Goal: Information Seeking & Learning: Learn about a topic

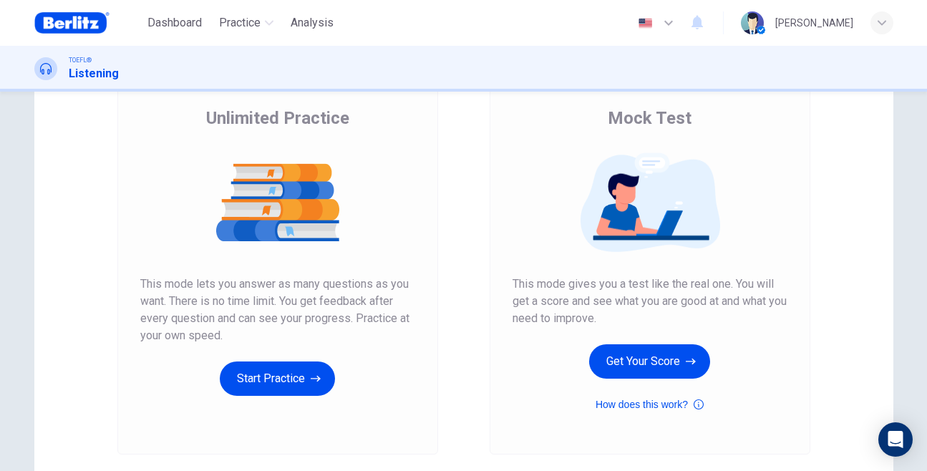
scroll to position [107, 0]
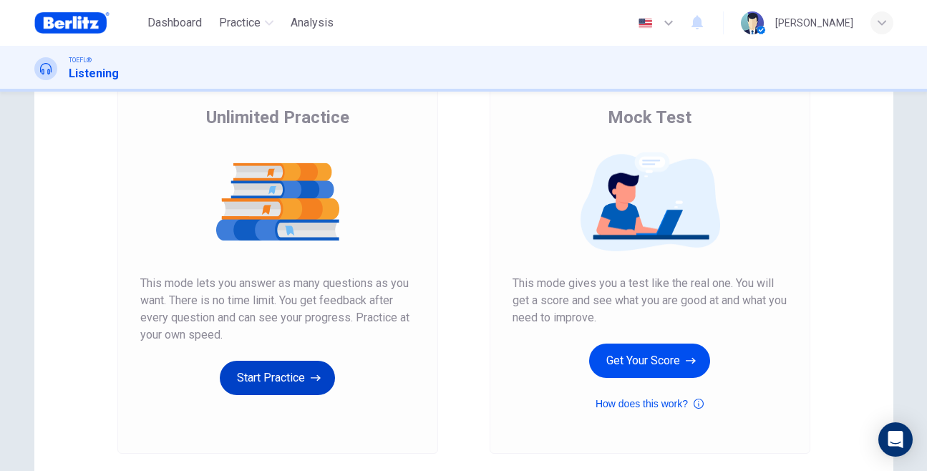
click at [270, 381] on button "Start Practice" at bounding box center [277, 378] width 115 height 34
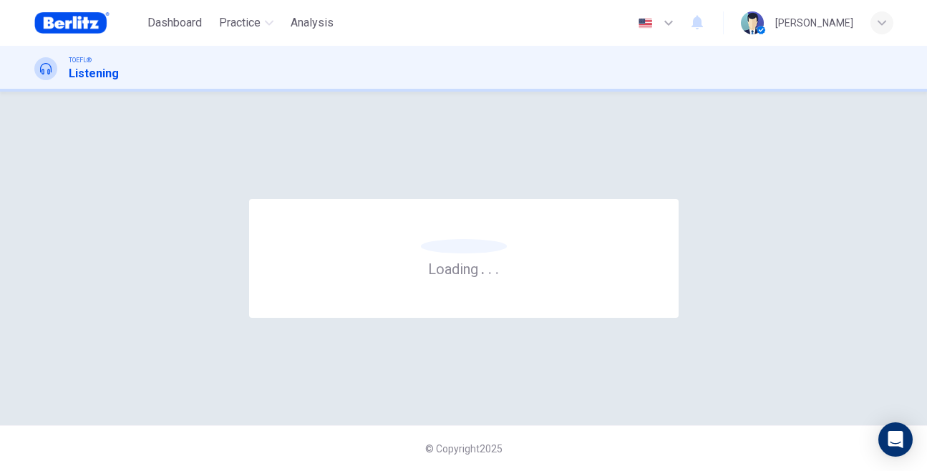
scroll to position [0, 0]
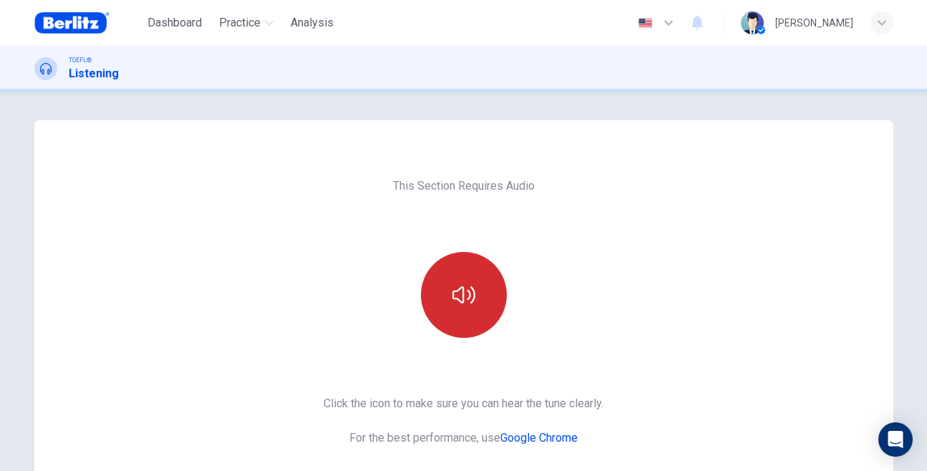
click at [440, 298] on button "button" at bounding box center [464, 295] width 86 height 86
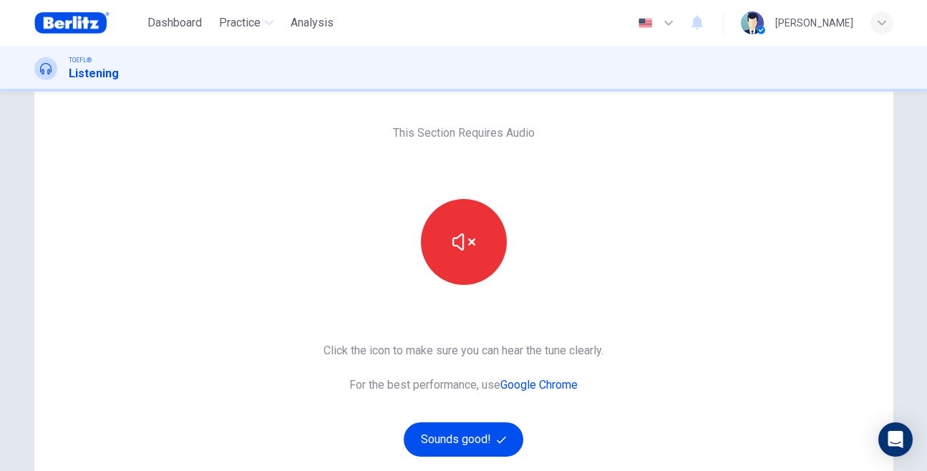
scroll to position [57, 0]
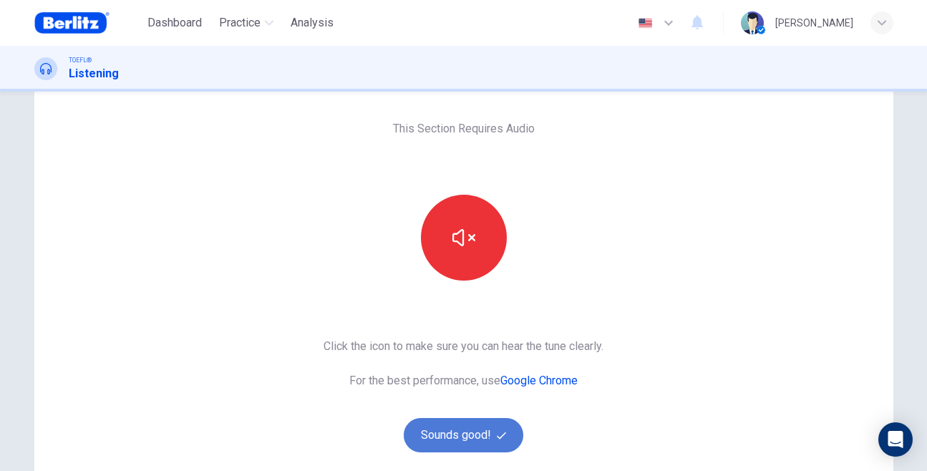
click at [441, 446] on button "Sounds good!" at bounding box center [464, 435] width 120 height 34
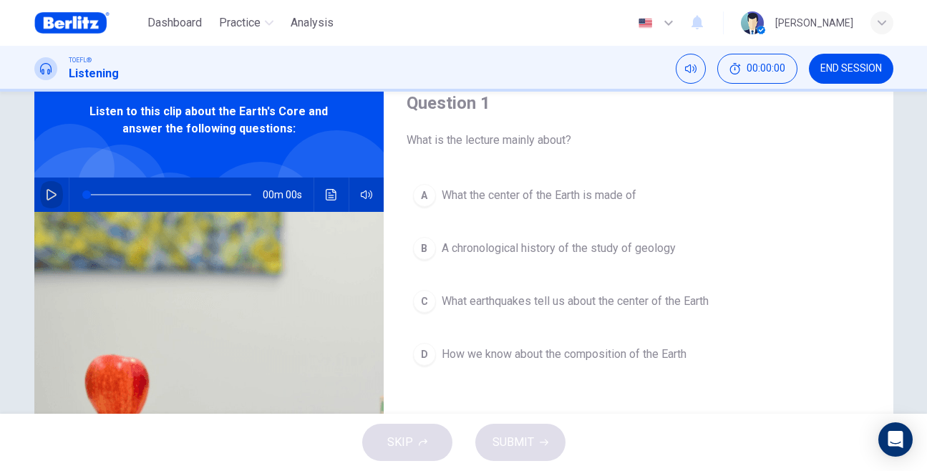
click at [50, 196] on icon "button" at bounding box center [51, 194] width 11 height 11
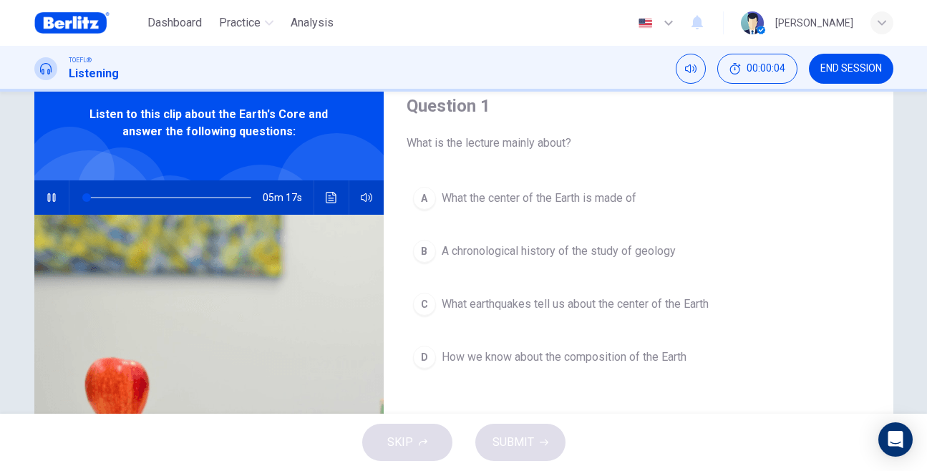
scroll to position [59, 0]
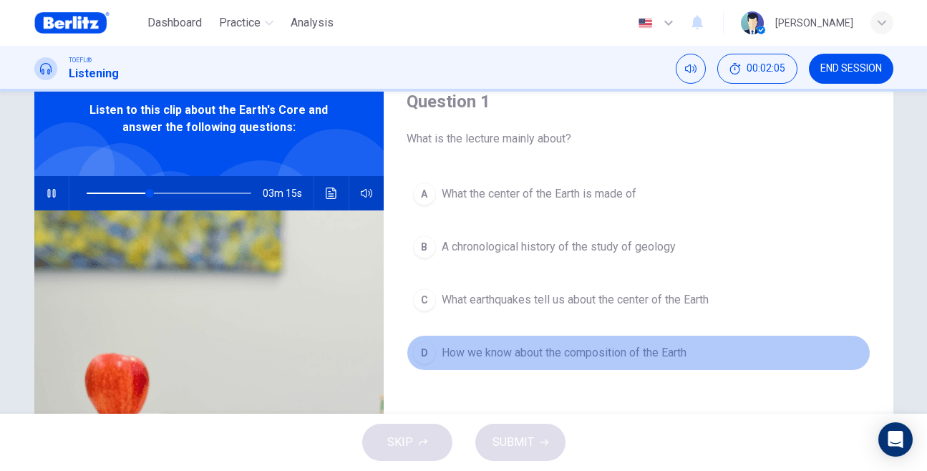
click at [424, 343] on div "D" at bounding box center [424, 352] width 23 height 23
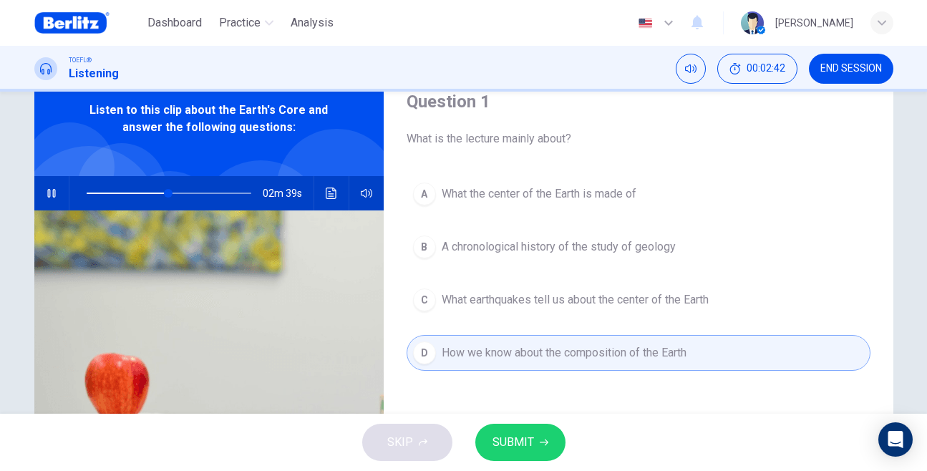
click at [511, 429] on button "SUBMIT" at bounding box center [520, 442] width 90 height 37
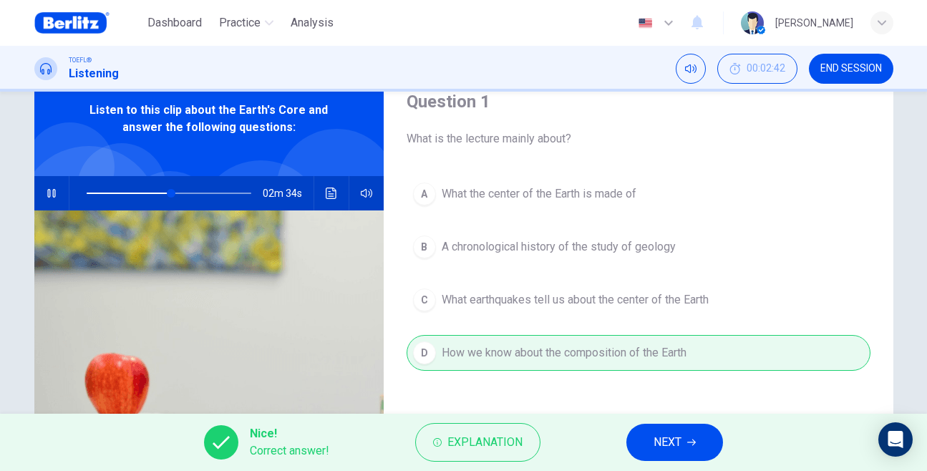
click at [667, 441] on span "NEXT" at bounding box center [667, 442] width 28 height 20
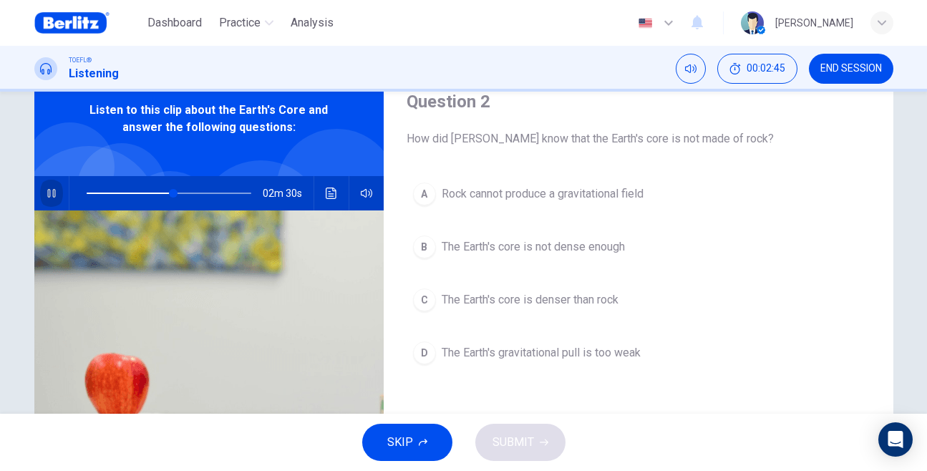
click at [57, 187] on button "button" at bounding box center [51, 193] width 23 height 34
click at [97, 192] on span at bounding box center [92, 192] width 10 height 1
click at [41, 192] on button "button" at bounding box center [51, 193] width 23 height 34
click at [53, 187] on icon "button" at bounding box center [51, 192] width 11 height 11
click at [52, 195] on icon "button" at bounding box center [52, 192] width 10 height 11
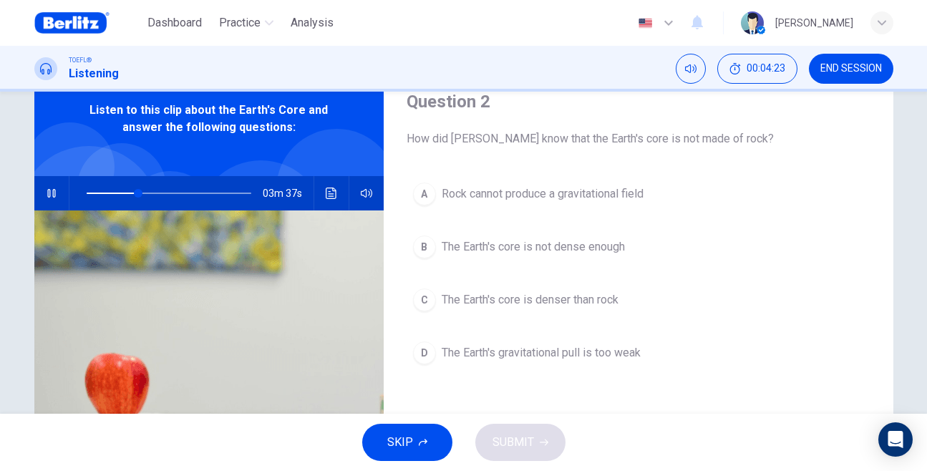
click at [96, 189] on span at bounding box center [169, 193] width 165 height 20
click at [473, 304] on span "The Earth's core is denser than rock" at bounding box center [529, 299] width 177 height 17
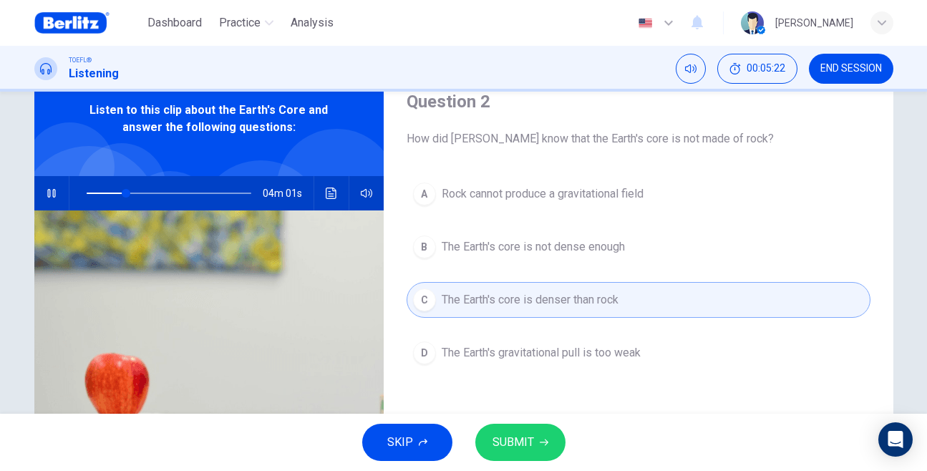
click at [502, 439] on span "SUBMIT" at bounding box center [512, 442] width 41 height 20
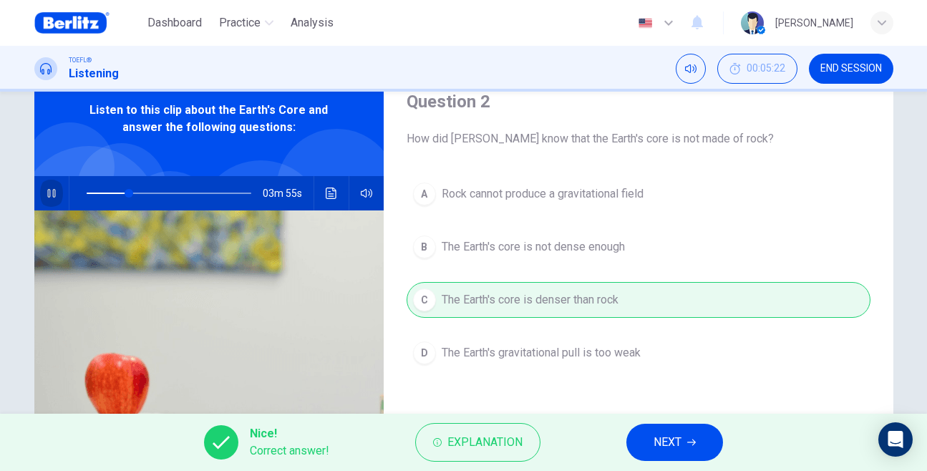
click at [42, 196] on button "button" at bounding box center [51, 193] width 23 height 34
click at [459, 456] on button "Explanation" at bounding box center [477, 442] width 125 height 39
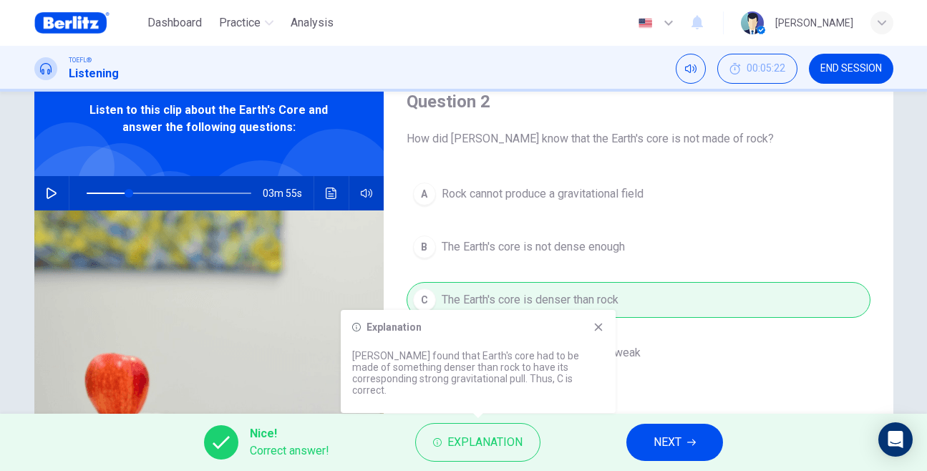
click at [685, 449] on button "NEXT" at bounding box center [674, 442] width 97 height 37
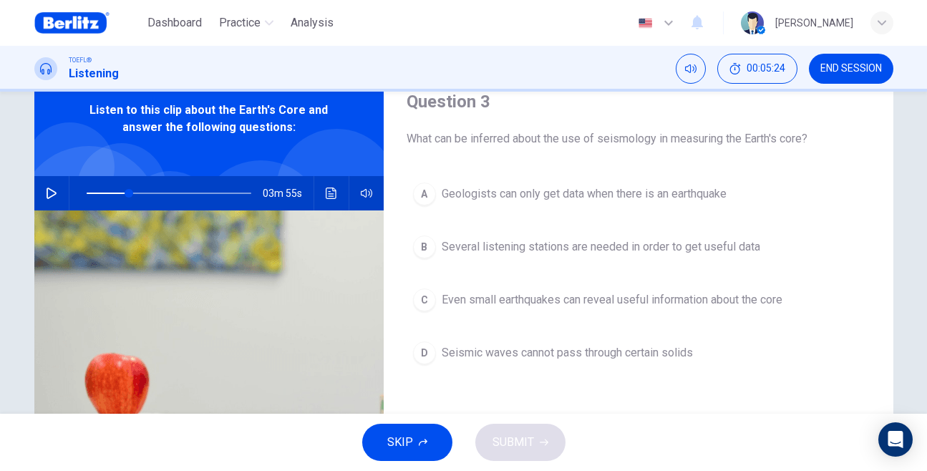
click at [47, 188] on icon "button" at bounding box center [52, 192] width 10 height 11
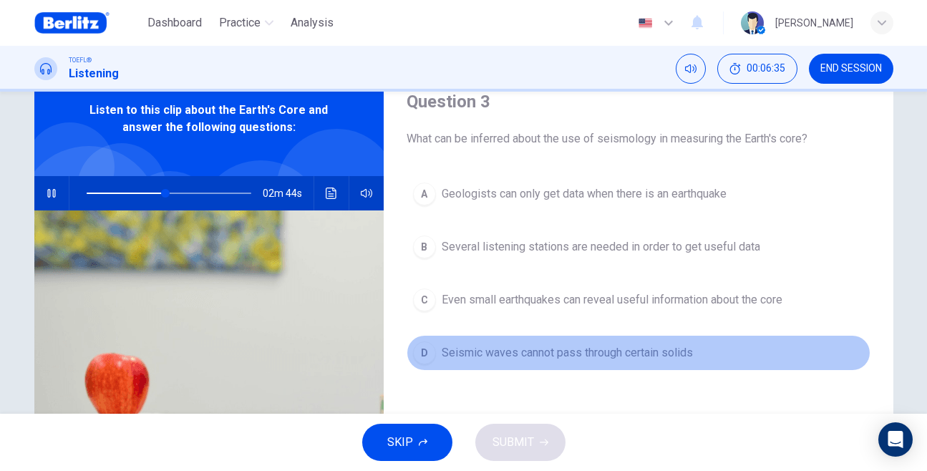
click at [431, 348] on div "D" at bounding box center [424, 352] width 23 height 23
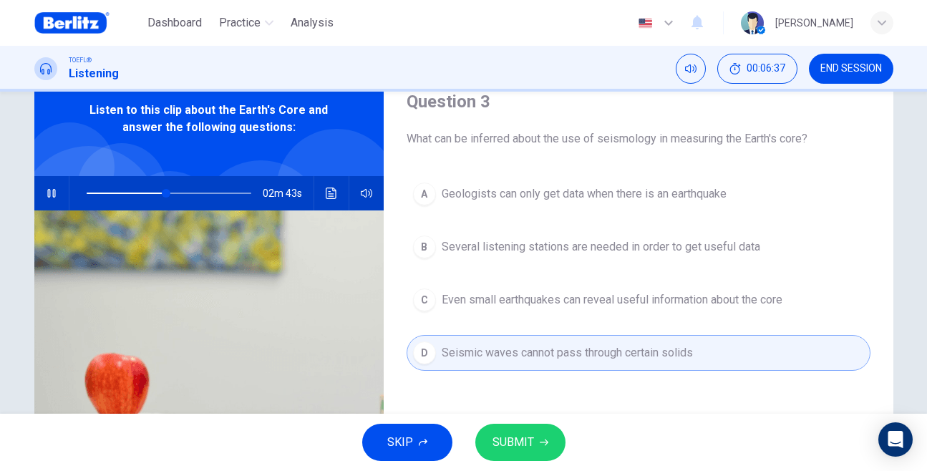
click at [530, 441] on span "SUBMIT" at bounding box center [512, 442] width 41 height 20
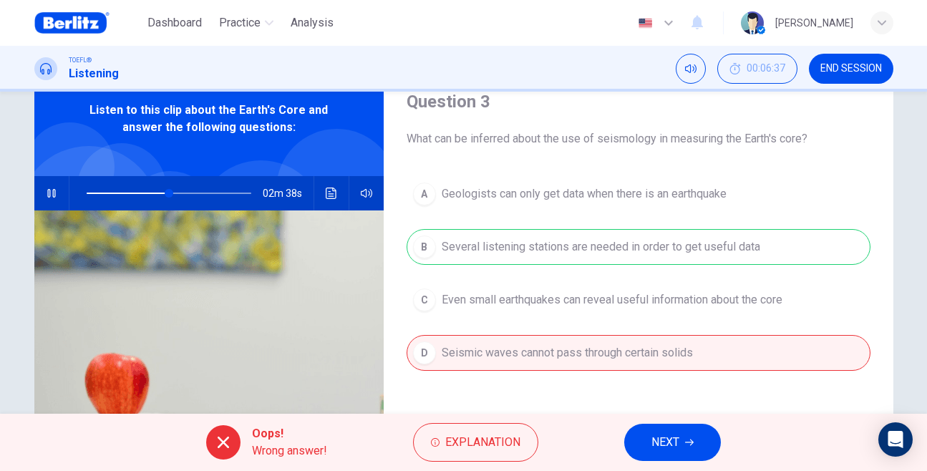
click at [500, 258] on div "A Geologists can only get data when there is an earthquake B Several listening …" at bounding box center [638, 287] width 464 height 223
click at [466, 457] on button "Explanation" at bounding box center [475, 442] width 125 height 39
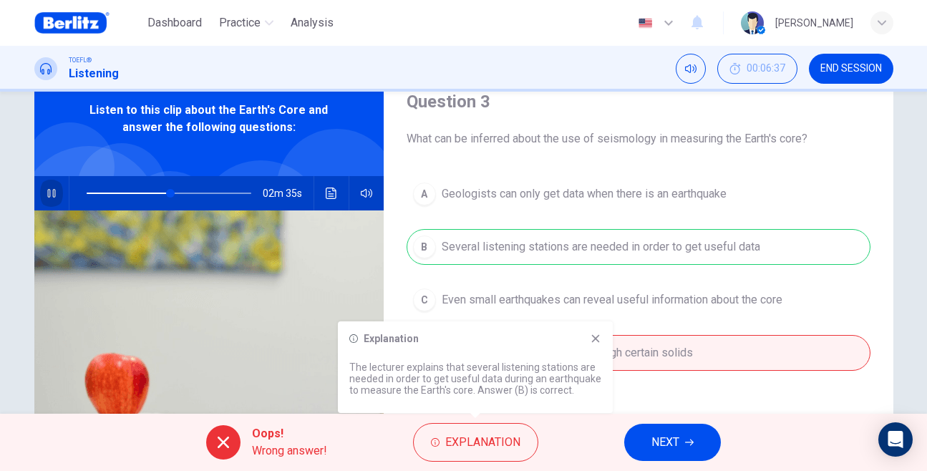
click at [57, 193] on icon "button" at bounding box center [51, 192] width 11 height 11
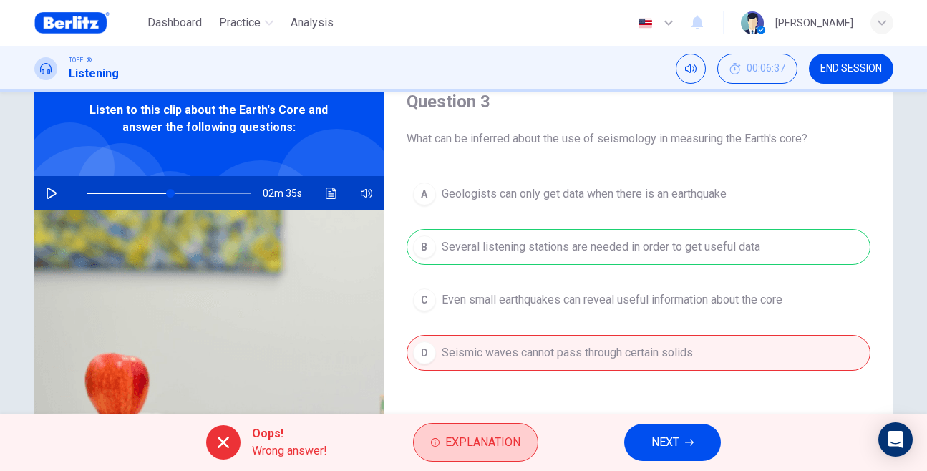
click at [475, 456] on button "Explanation" at bounding box center [475, 442] width 125 height 39
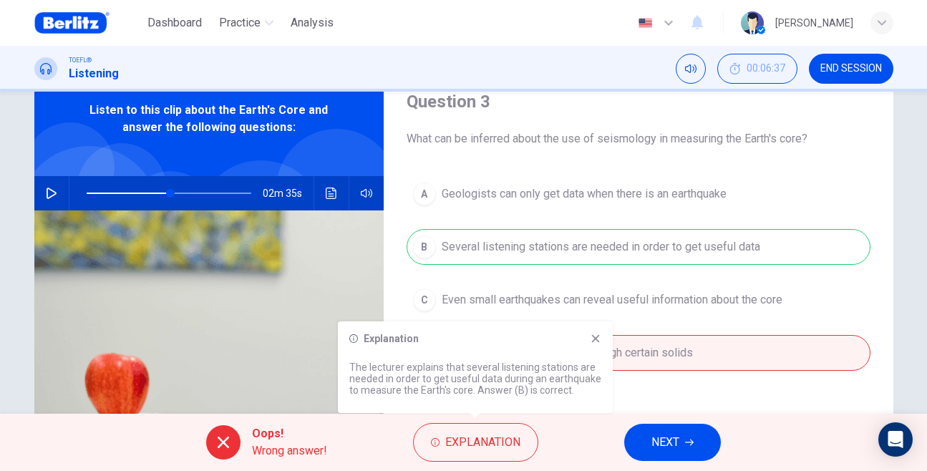
click at [594, 343] on icon at bounding box center [595, 338] width 11 height 11
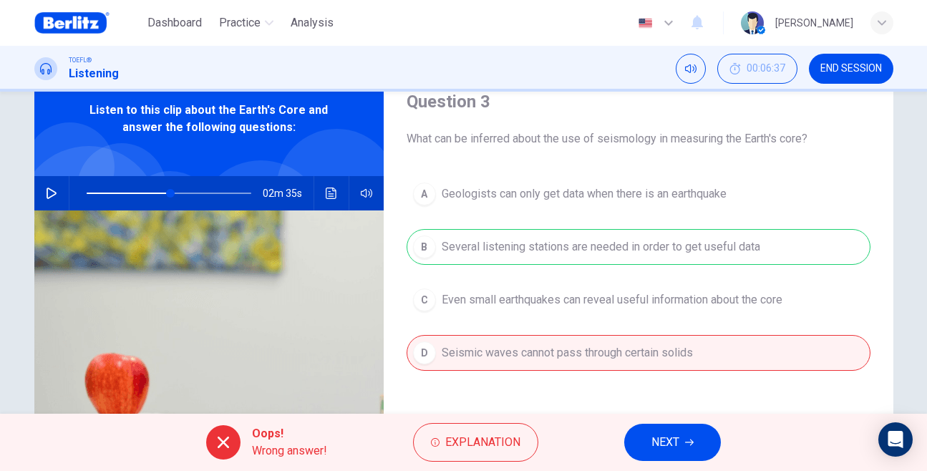
click at [650, 436] on button "NEXT" at bounding box center [672, 442] width 97 height 37
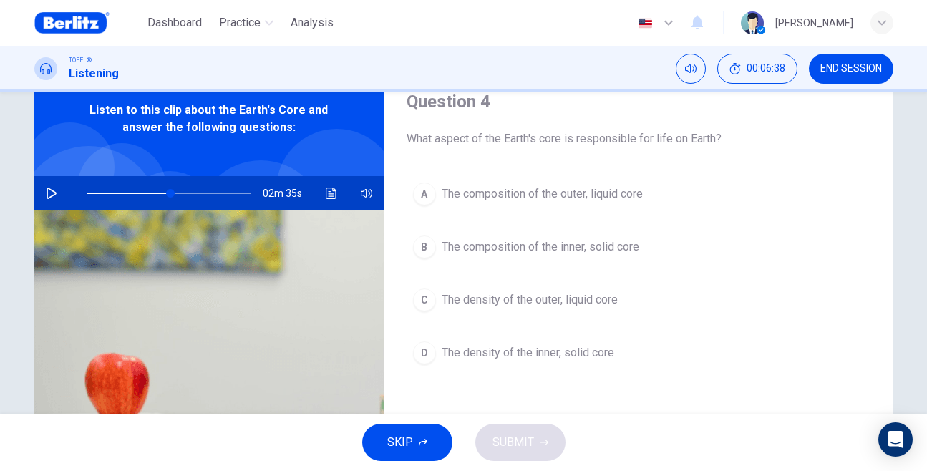
click at [49, 191] on icon "button" at bounding box center [51, 192] width 11 height 11
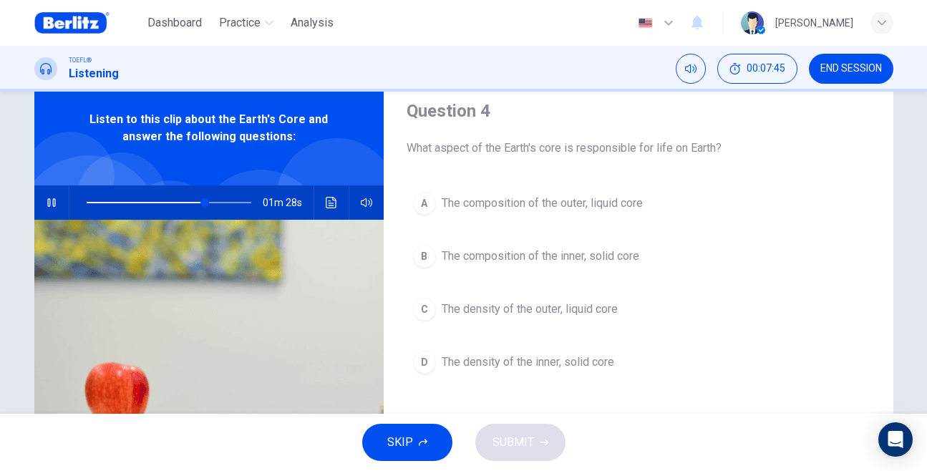
scroll to position [51, 0]
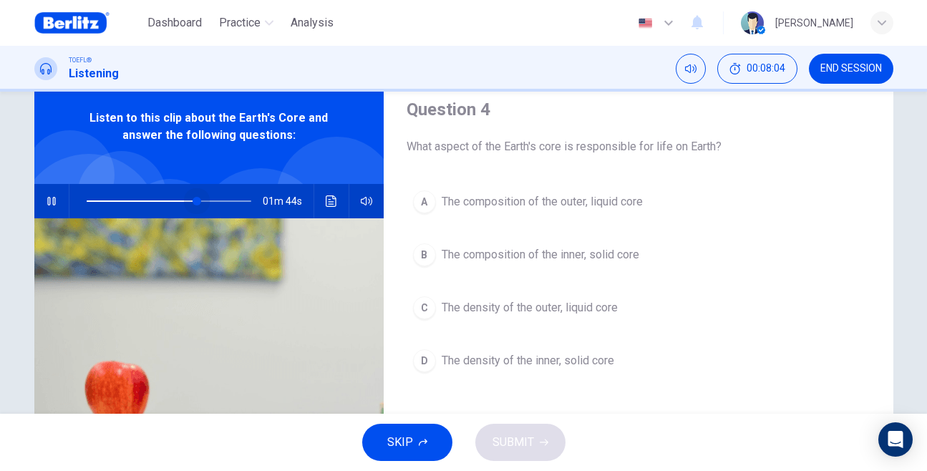
click at [196, 200] on span at bounding box center [169, 201] width 165 height 20
click at [59, 195] on button "button" at bounding box center [51, 201] width 23 height 34
click at [318, 198] on div "01m 42s" at bounding box center [208, 201] width 349 height 34
click at [337, 197] on button "Click to see the audio transcription" at bounding box center [331, 201] width 23 height 34
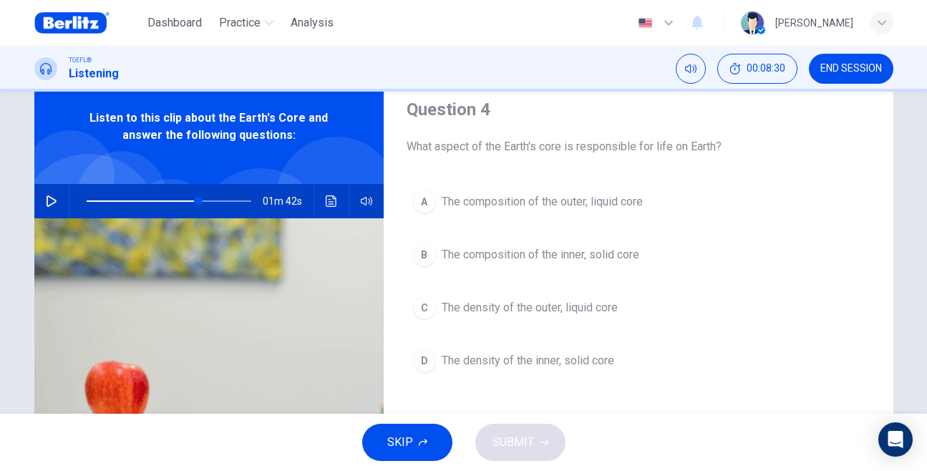
click at [64, 197] on div "01m 42s" at bounding box center [208, 201] width 349 height 34
click at [54, 200] on icon "button" at bounding box center [52, 200] width 10 height 11
click at [54, 200] on icon "button" at bounding box center [51, 201] width 8 height 9
click at [205, 202] on span at bounding box center [209, 201] width 9 height 9
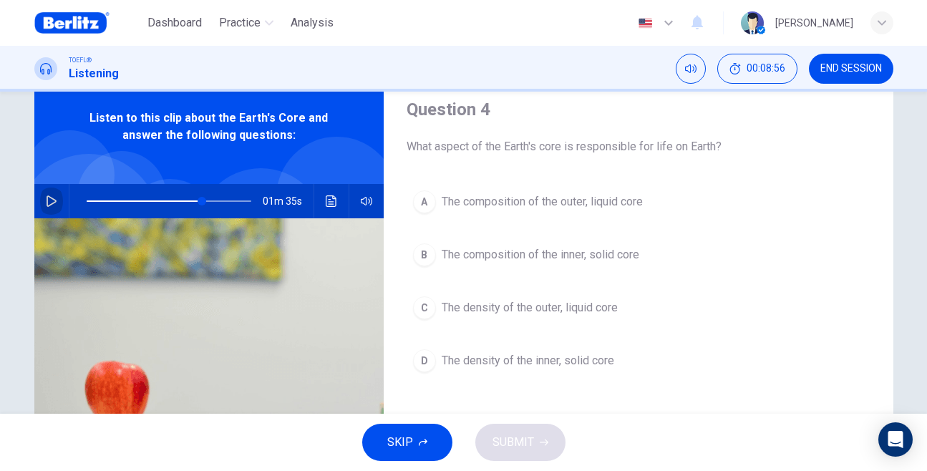
click at [49, 198] on icon "button" at bounding box center [51, 200] width 11 height 11
click at [49, 198] on icon "button" at bounding box center [51, 201] width 8 height 9
click at [49, 198] on icon "button" at bounding box center [51, 200] width 11 height 11
click at [195, 200] on span at bounding box center [194, 201] width 9 height 9
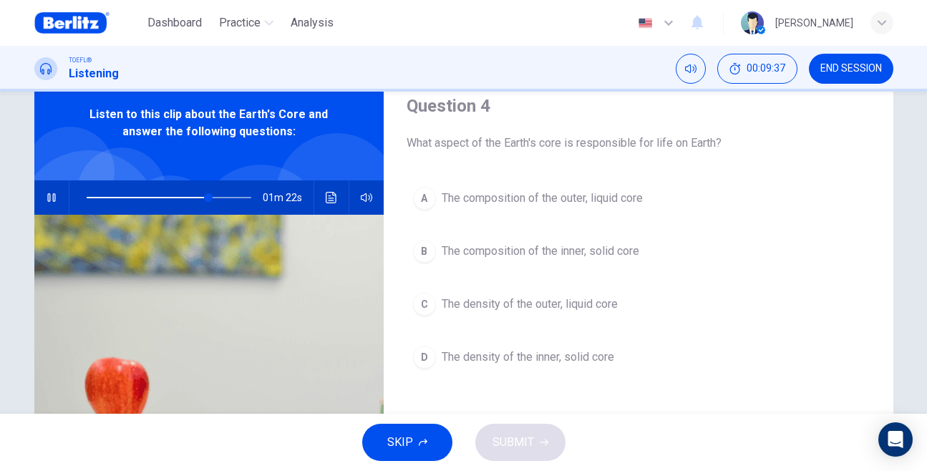
scroll to position [52, 0]
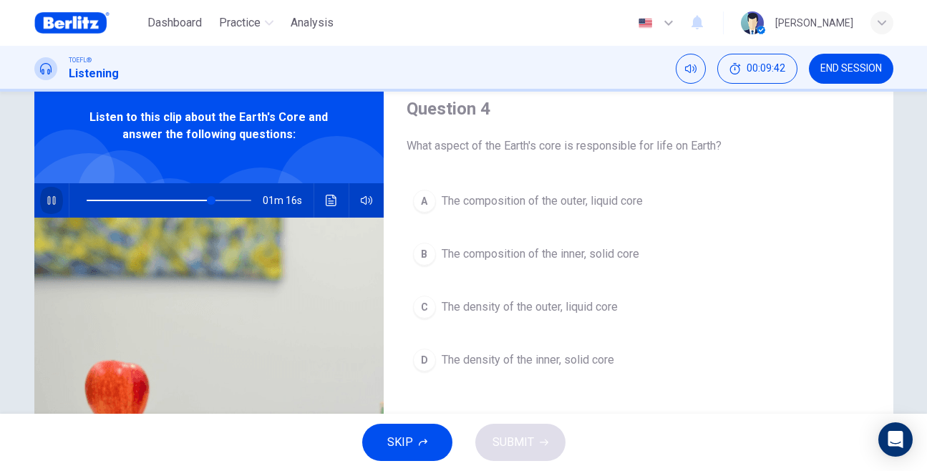
click at [57, 202] on button "button" at bounding box center [51, 200] width 23 height 34
click at [207, 200] on span at bounding box center [211, 200] width 9 height 9
click at [41, 209] on button "button" at bounding box center [51, 200] width 23 height 34
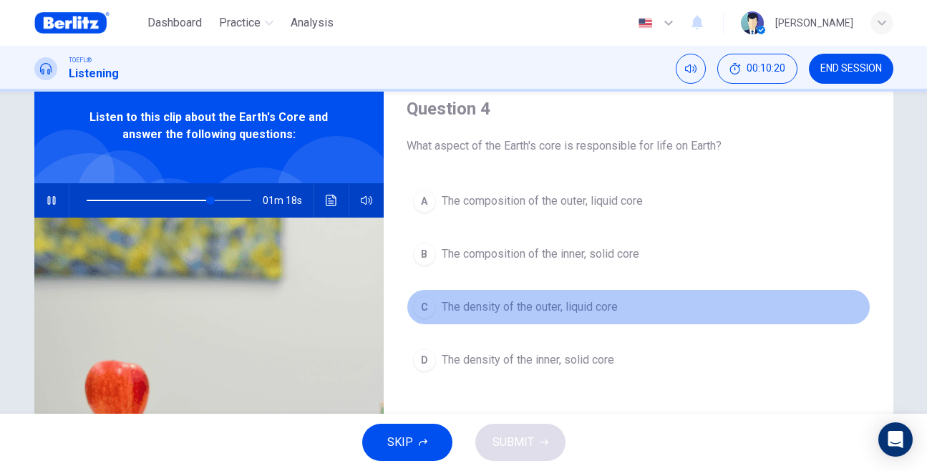
click at [449, 313] on span "The density of the outer, liquid core" at bounding box center [529, 306] width 176 height 17
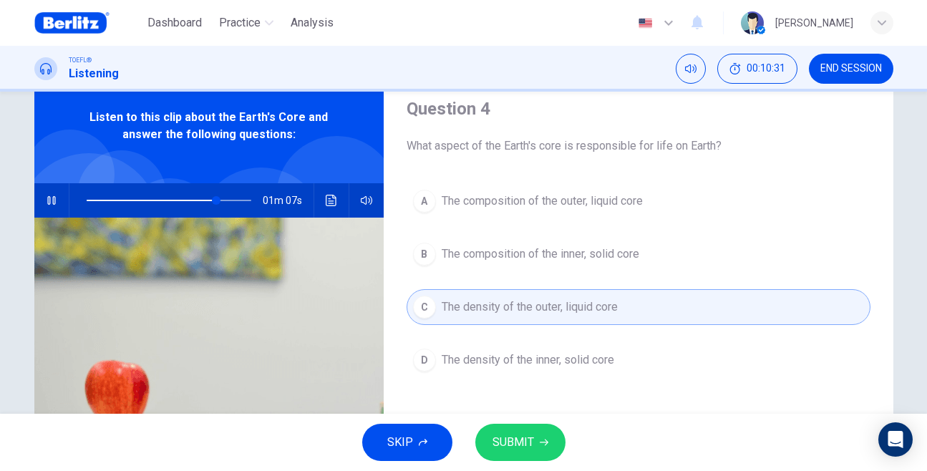
click at [517, 441] on span "SUBMIT" at bounding box center [512, 442] width 41 height 20
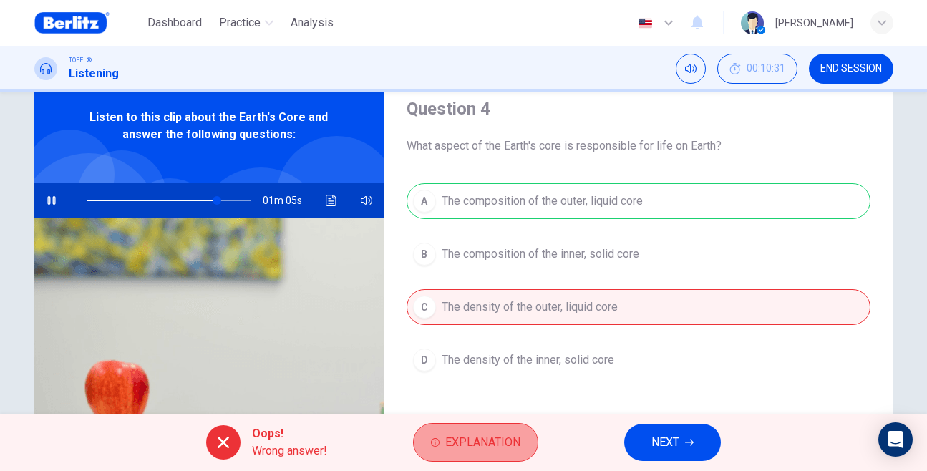
click at [486, 446] on span "Explanation" at bounding box center [482, 442] width 75 height 20
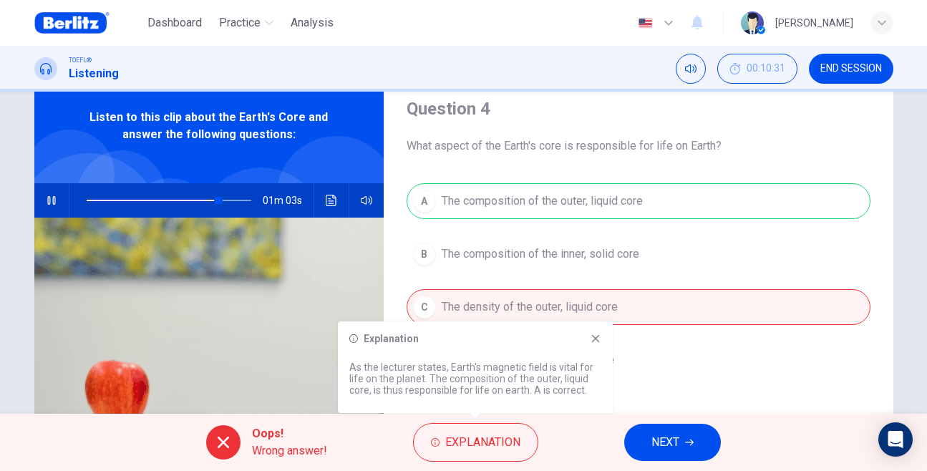
click at [575, 187] on div "A The composition of the outer, liquid core B The composition of the inner, sol…" at bounding box center [638, 294] width 464 height 223
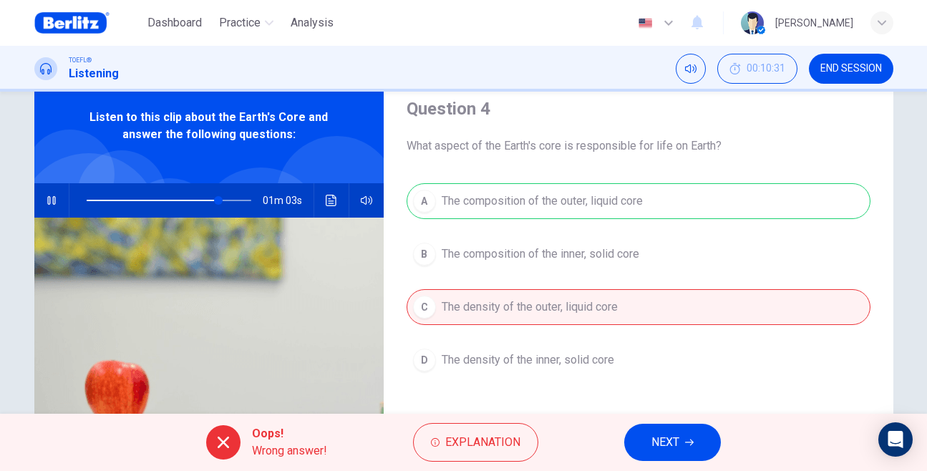
click at [567, 207] on div "A The composition of the outer, liquid core B The composition of the inner, sol…" at bounding box center [638, 294] width 464 height 223
click at [666, 461] on div "Oops! Wrong answer! Explanation NEXT" at bounding box center [463, 442] width 927 height 57
click at [658, 443] on span "NEXT" at bounding box center [665, 442] width 28 height 20
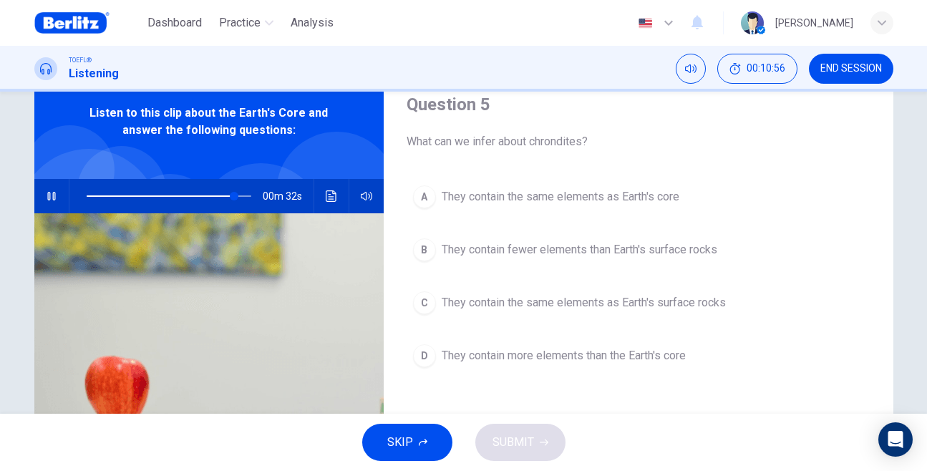
scroll to position [55, 0]
click at [221, 197] on span at bounding box center [221, 196] width 9 height 9
click at [230, 196] on span at bounding box center [229, 196] width 9 height 9
click at [243, 197] on span at bounding box center [242, 196] width 9 height 9
click at [240, 197] on span at bounding box center [244, 196] width 9 height 9
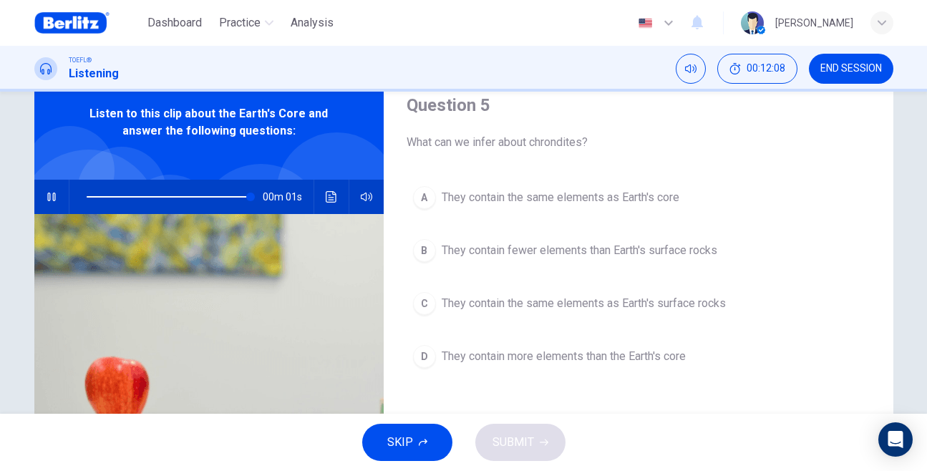
type input "*"
click at [321, 202] on button "Click to see the audio transcription" at bounding box center [331, 197] width 23 height 34
drag, startPoint x: 536, startPoint y: 263, endPoint x: 547, endPoint y: 275, distance: 16.2
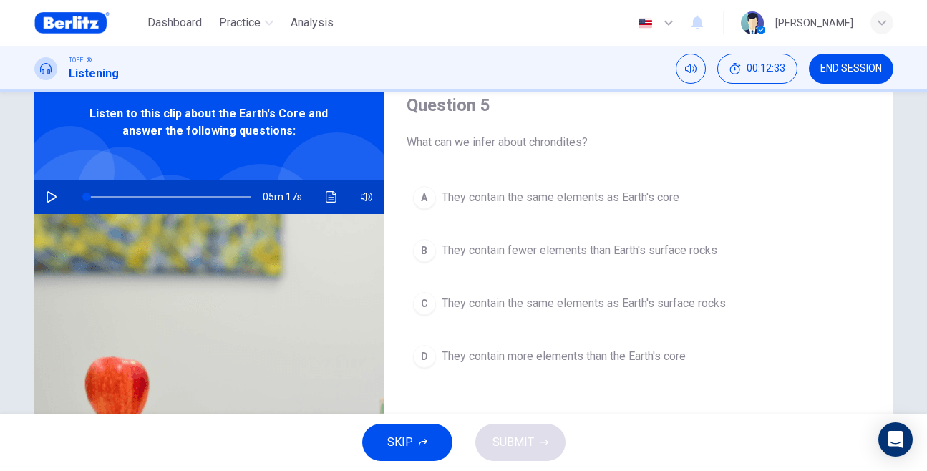
drag, startPoint x: 447, startPoint y: 343, endPoint x: 532, endPoint y: 343, distance: 85.1
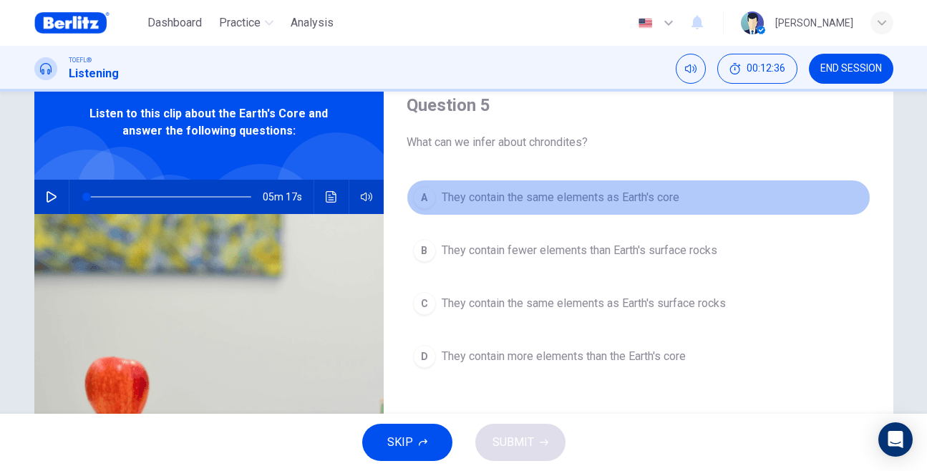
click at [575, 208] on button "A They contain the same elements as Earth's core" at bounding box center [638, 198] width 464 height 36
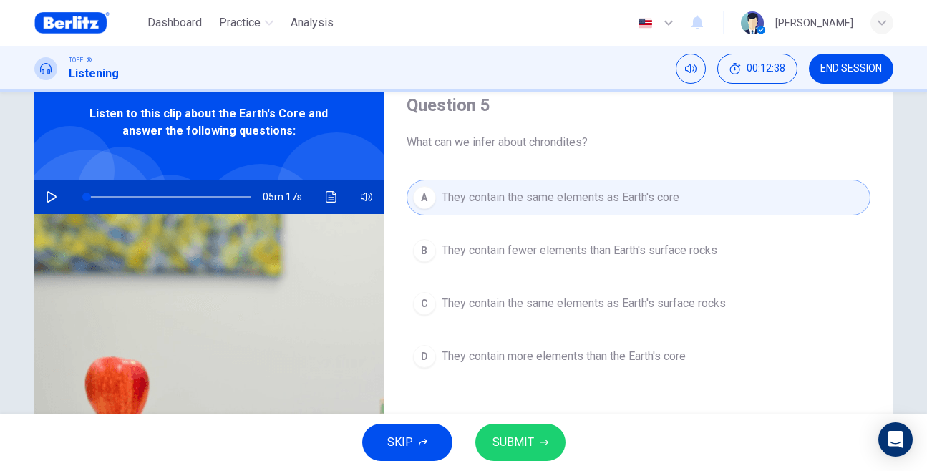
click at [498, 426] on button "SUBMIT" at bounding box center [520, 442] width 90 height 37
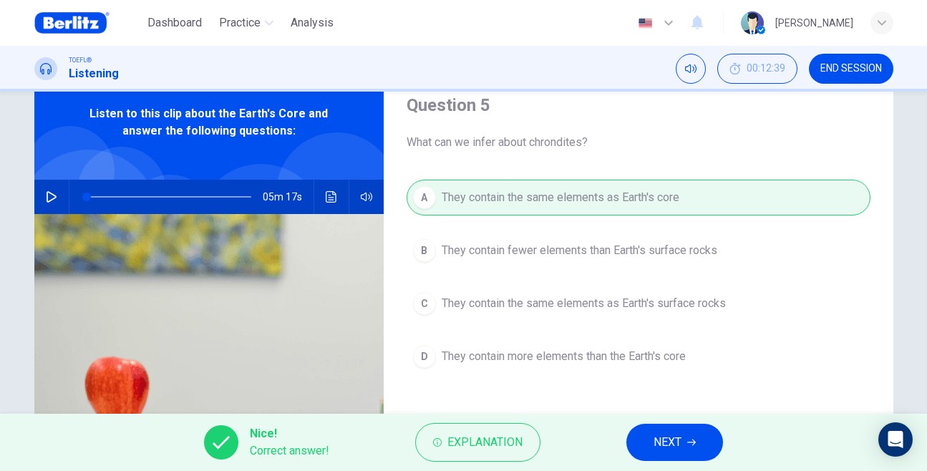
click at [655, 444] on span "NEXT" at bounding box center [667, 442] width 28 height 20
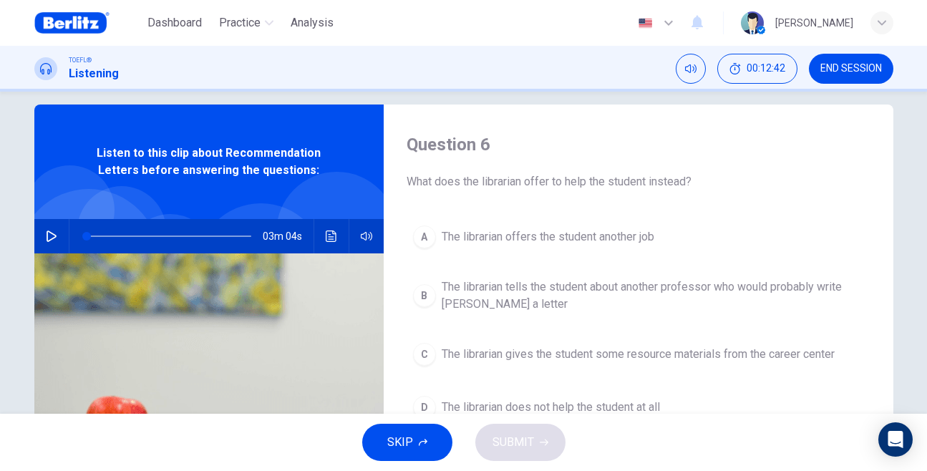
scroll to position [15, 0]
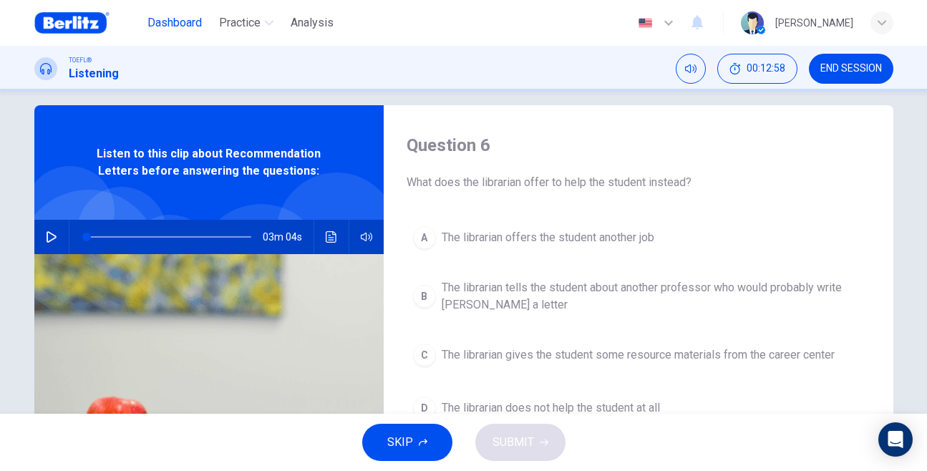
click at [180, 31] on button "Dashboard" at bounding box center [175, 23] width 66 height 26
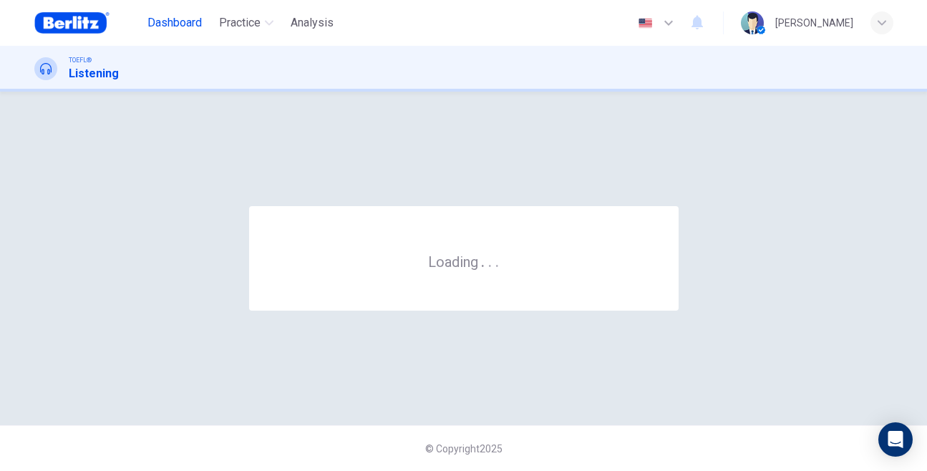
scroll to position [0, 0]
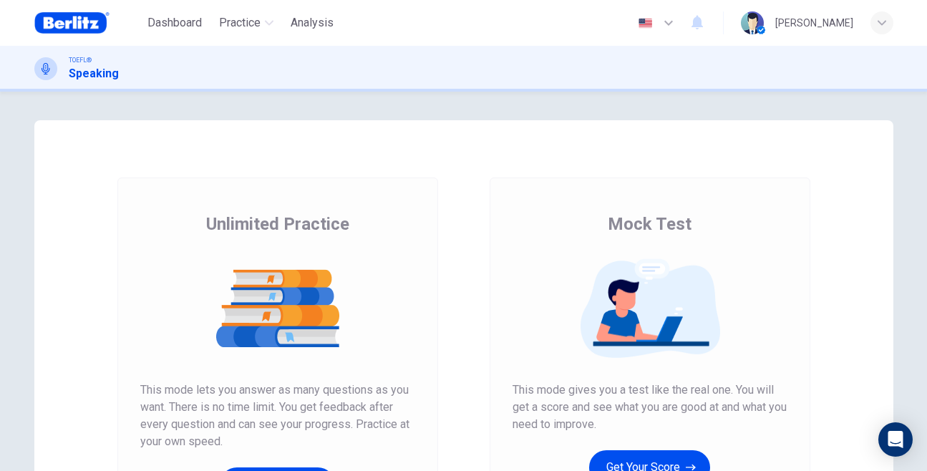
scroll to position [24, 0]
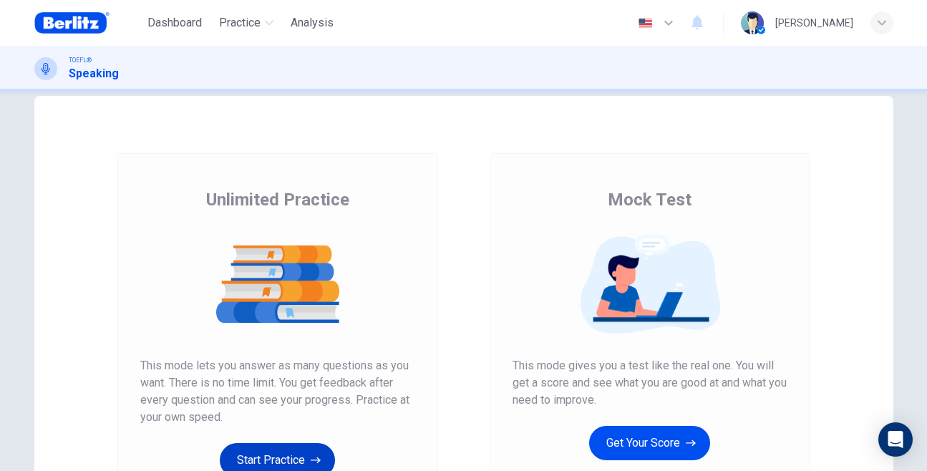
click at [295, 453] on button "Start Practice" at bounding box center [277, 460] width 115 height 34
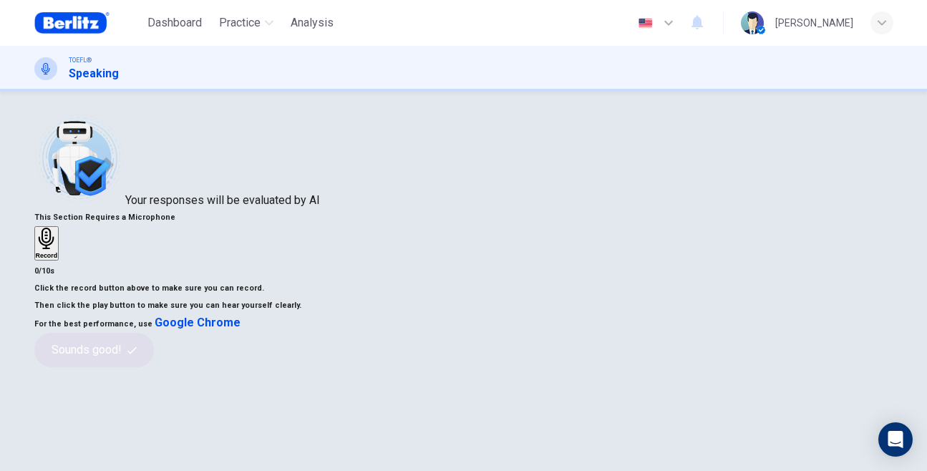
scroll to position [0, 0]
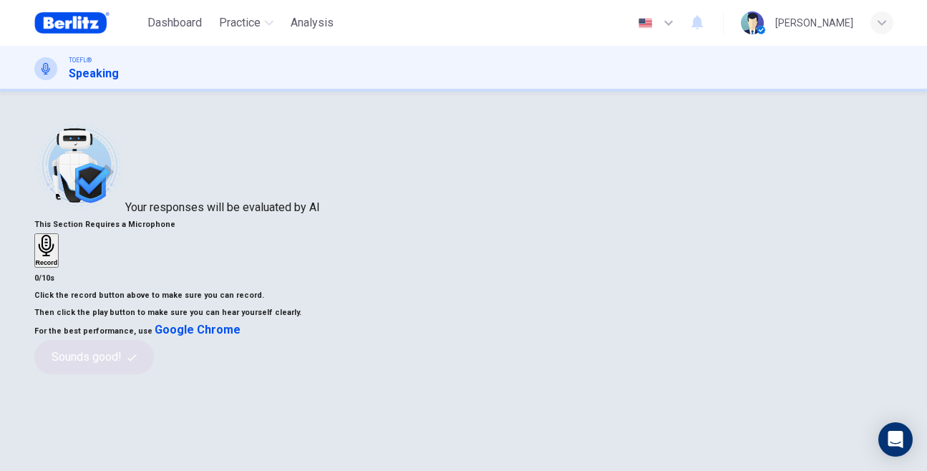
click at [58, 266] on div "Record" at bounding box center [47, 250] width 22 height 31
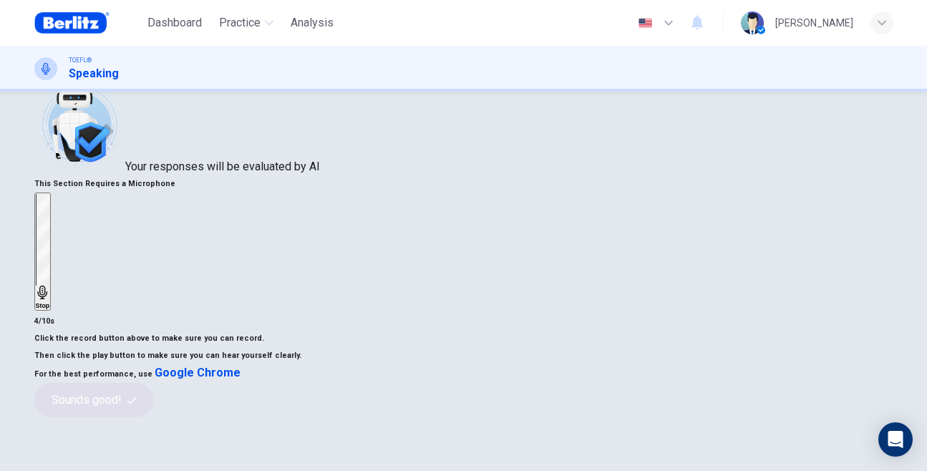
scroll to position [42, 0]
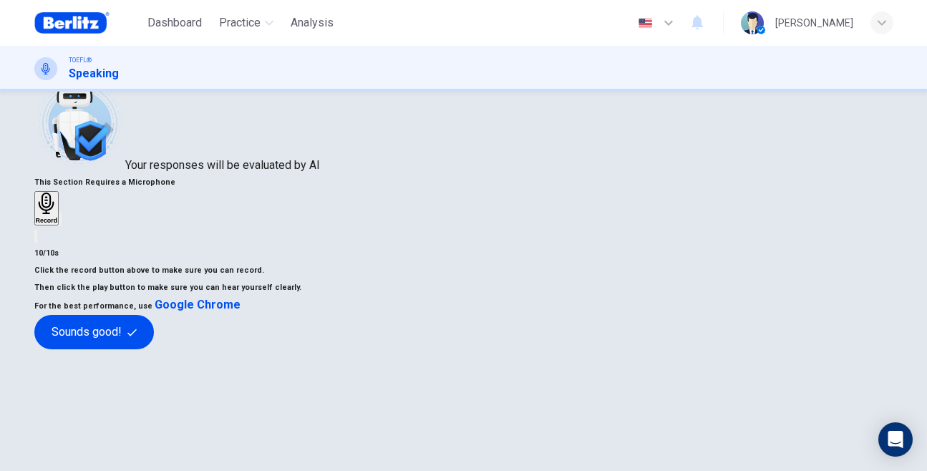
click at [74, 236] on icon "button" at bounding box center [70, 231] width 8 height 10
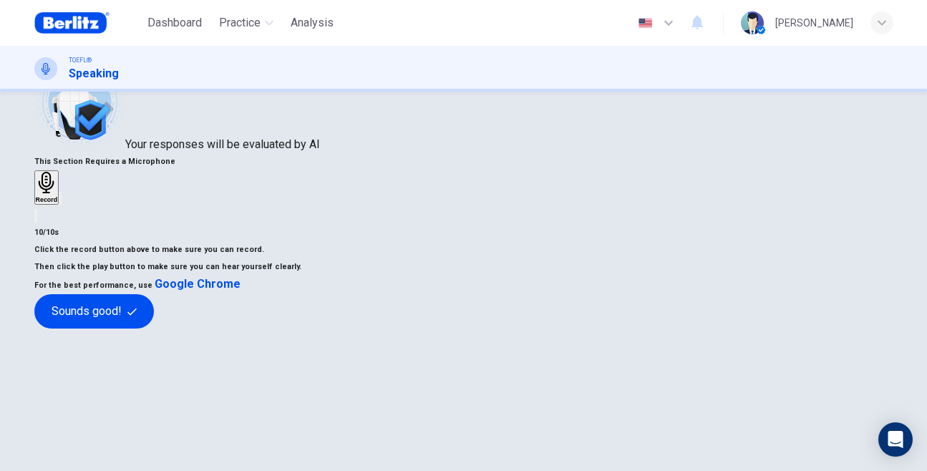
scroll to position [65, 0]
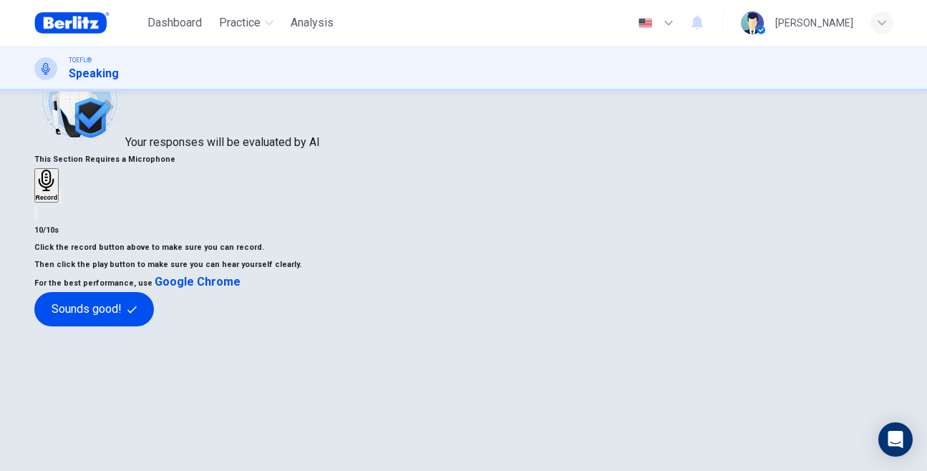
click at [58, 192] on icon "button" at bounding box center [47, 181] width 22 height 22
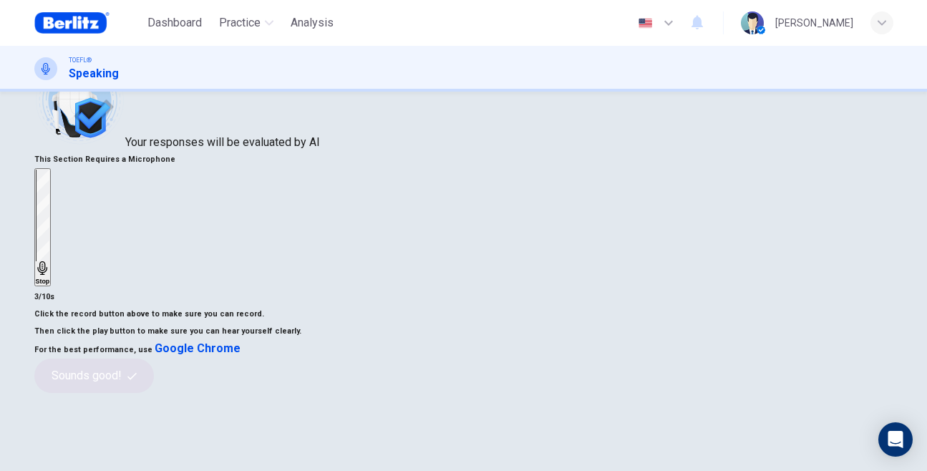
click at [716, 257] on div "Stop 3/10s" at bounding box center [463, 236] width 859 height 137
click at [690, 393] on div "Click the record button above to make sure you can record. Then click the play …" at bounding box center [463, 349] width 859 height 87
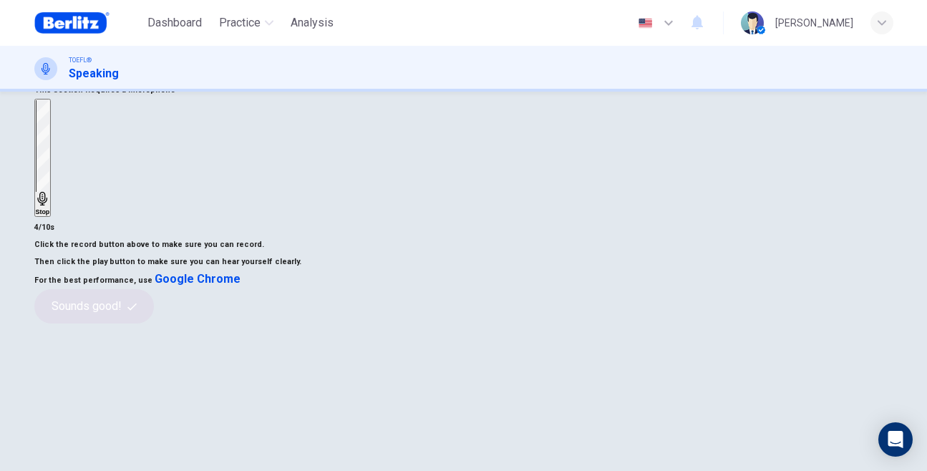
scroll to position [140, 0]
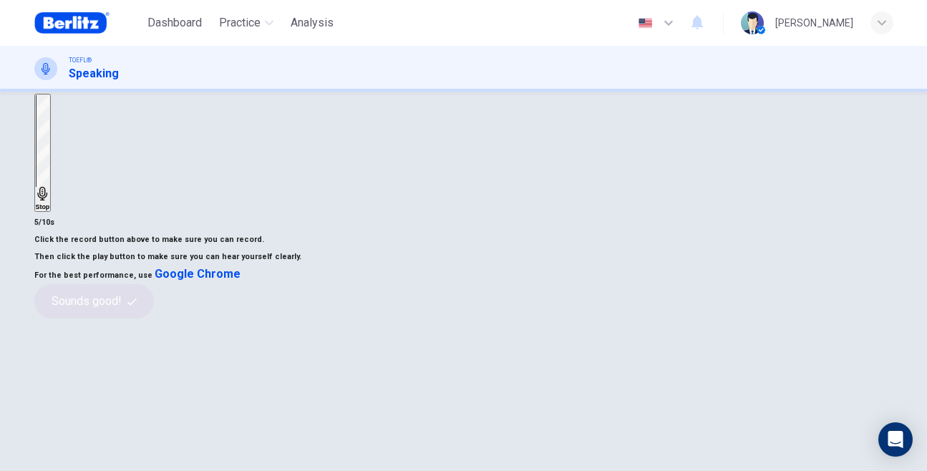
click at [685, 318] on div "Click the record button above to make sure you can record. Then click the play …" at bounding box center [463, 274] width 859 height 87
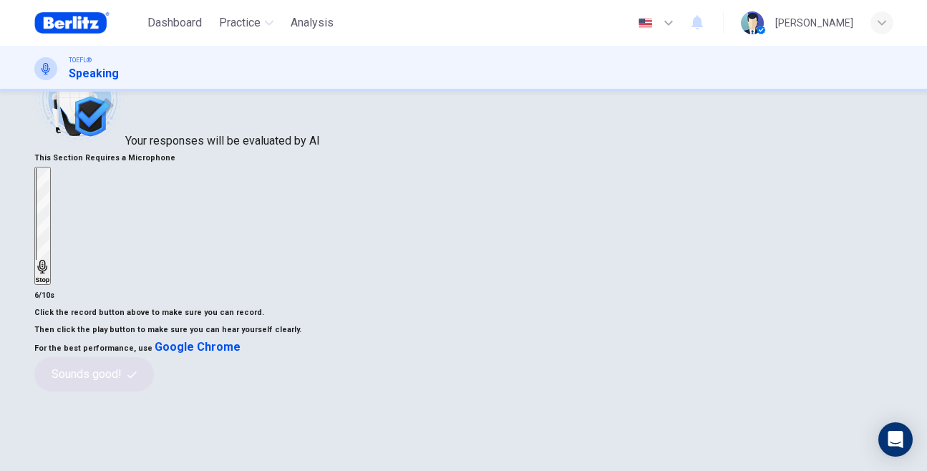
scroll to position [37, 0]
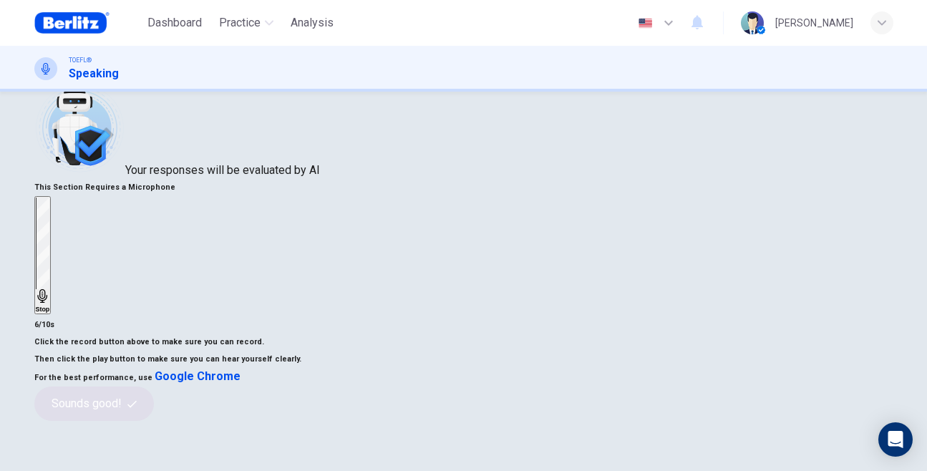
click at [50, 197] on div "Stop" at bounding box center [43, 254] width 14 height 115
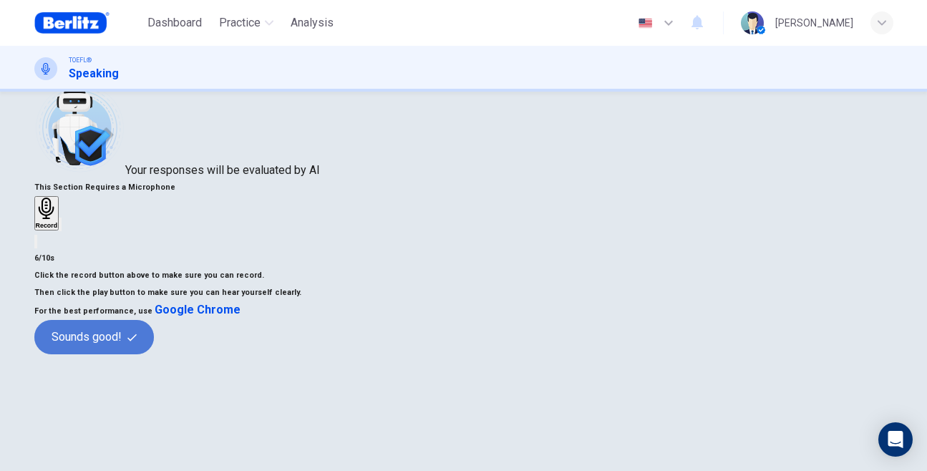
click at [155, 354] on button "Sounds good!" at bounding box center [94, 337] width 120 height 34
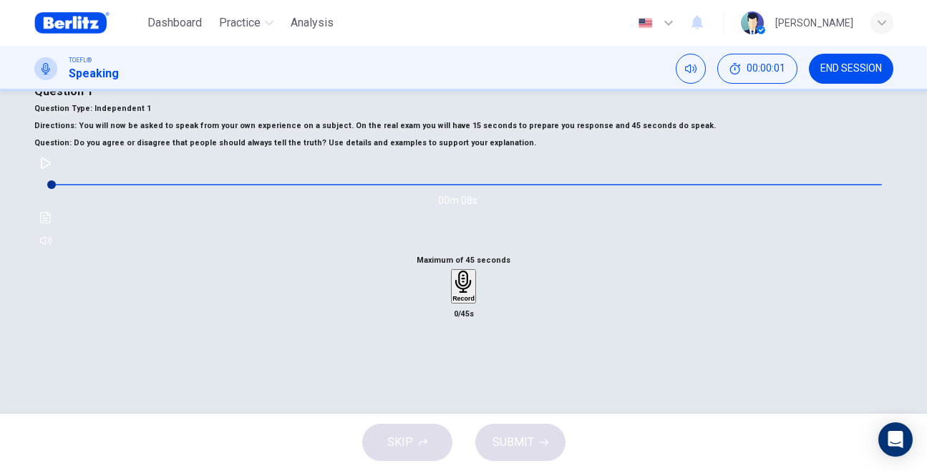
click at [52, 169] on icon "button" at bounding box center [45, 162] width 11 height 11
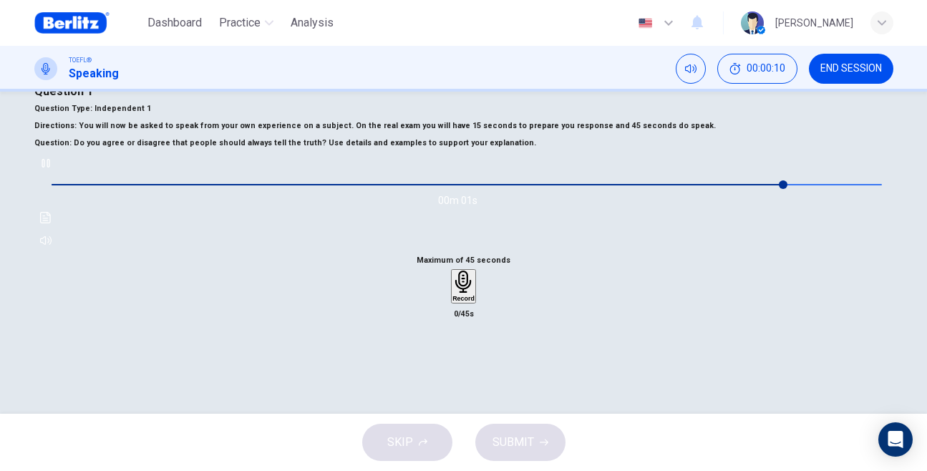
type input "*"
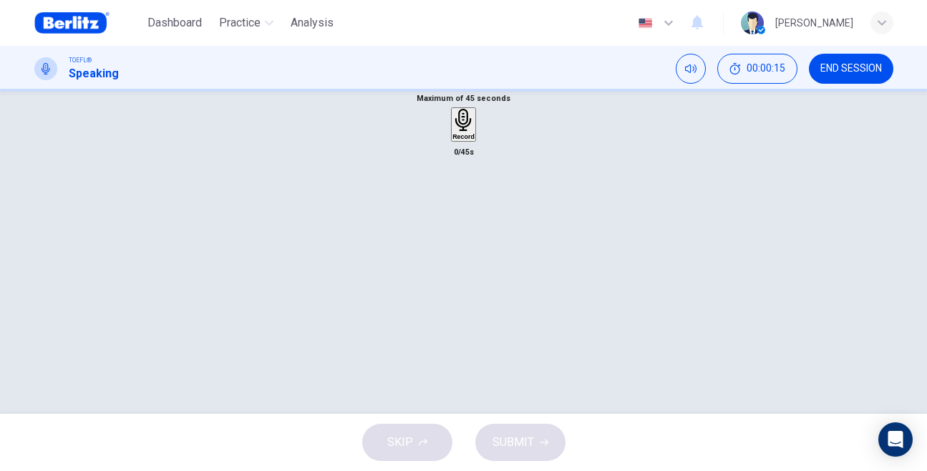
scroll to position [200, 0]
click at [474, 140] on h6 "Record" at bounding box center [463, 135] width 22 height 7
click at [456, 231] on div "Stop" at bounding box center [463, 173] width 14 height 115
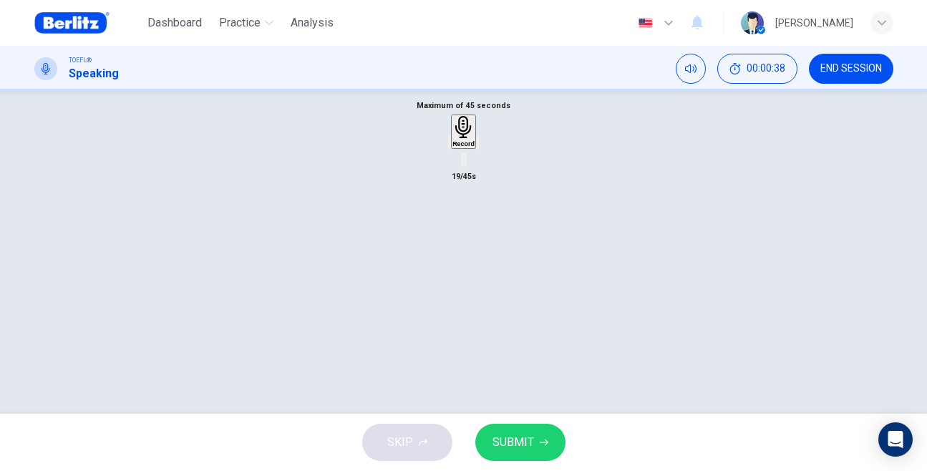
click at [452, 160] on icon "button" at bounding box center [457, 154] width 11 height 11
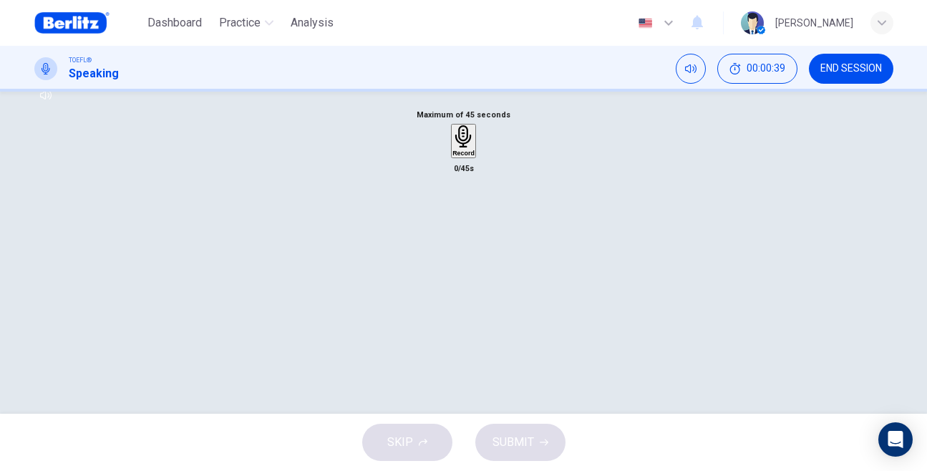
scroll to position [0, 0]
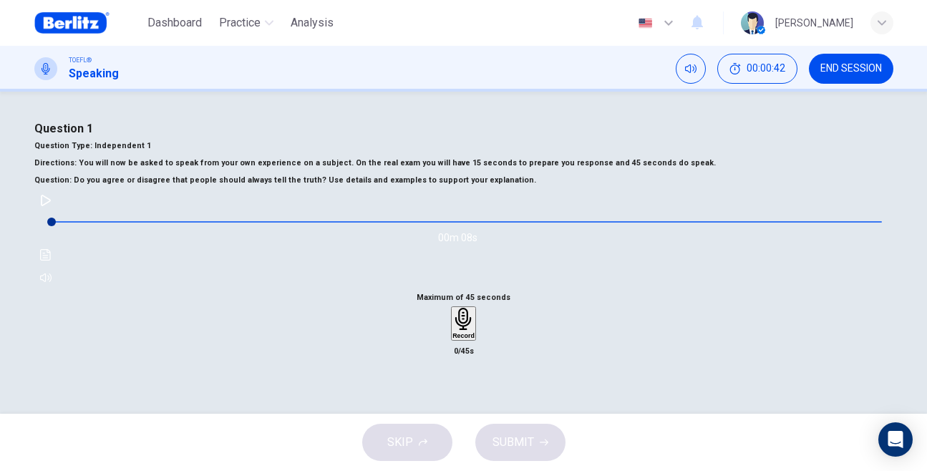
drag, startPoint x: 61, startPoint y: 160, endPoint x: 737, endPoint y: 283, distance: 687.2
click at [709, 272] on div "Question 1 Question Type : Independent 1 Directions : You will now be asked to …" at bounding box center [463, 204] width 859 height 169
click at [243, 29] on span "Practice" at bounding box center [239, 22] width 41 height 17
click at [245, 114] on div "Question 1 Question Type : Independent 1 Directions : You will now be asked to …" at bounding box center [463, 253] width 927 height 322
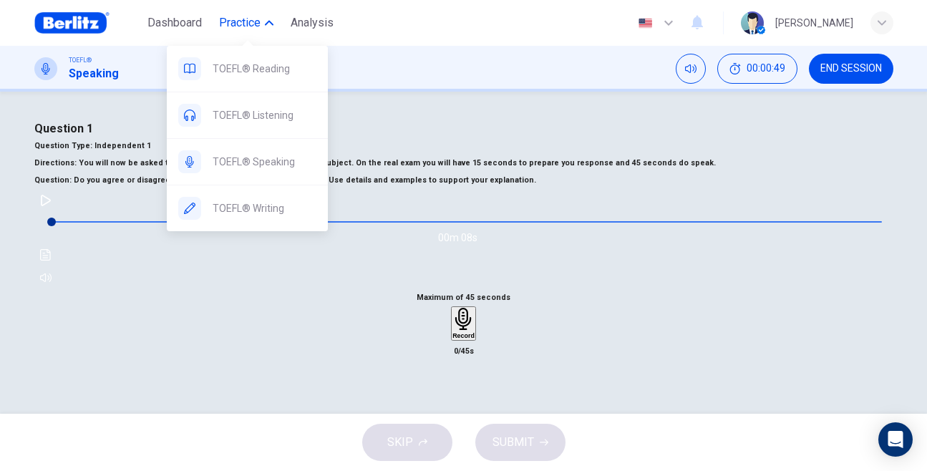
click at [270, 25] on icon "button" at bounding box center [269, 23] width 9 height 9
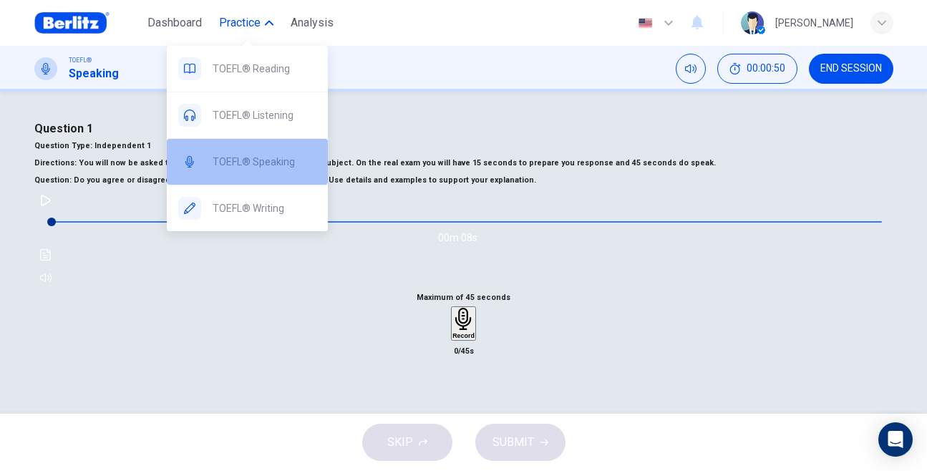
click at [260, 172] on div "TOEFL® Speaking" at bounding box center [247, 162] width 161 height 46
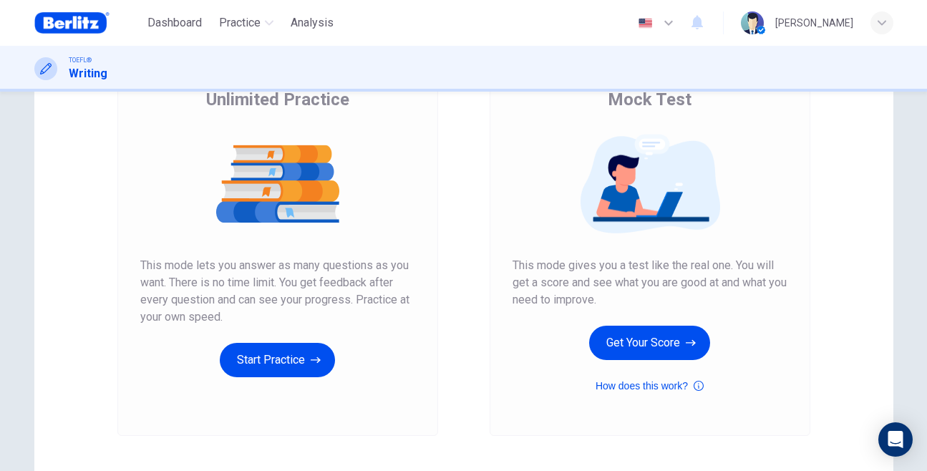
scroll to position [124, 0]
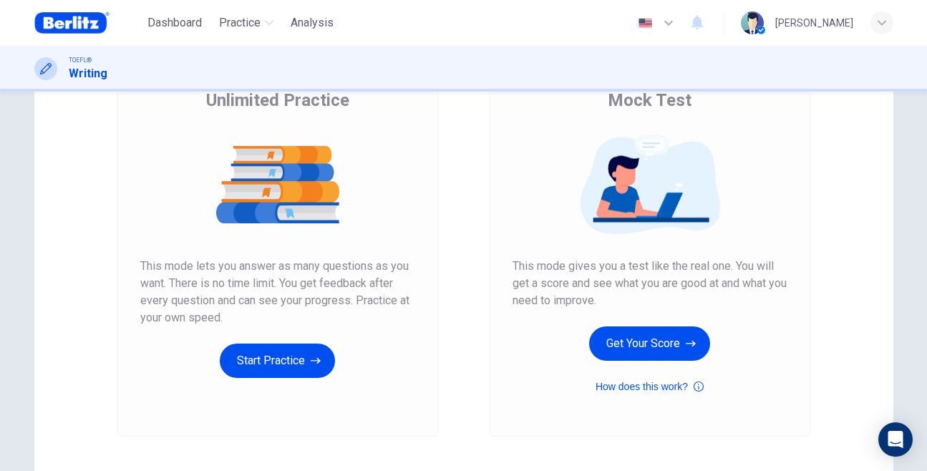
click at [287, 381] on div "Unlimited Practice This mode lets you answer as many questions as you want. The…" at bounding box center [277, 245] width 321 height 383
click at [280, 367] on button "Start Practice" at bounding box center [277, 360] width 115 height 34
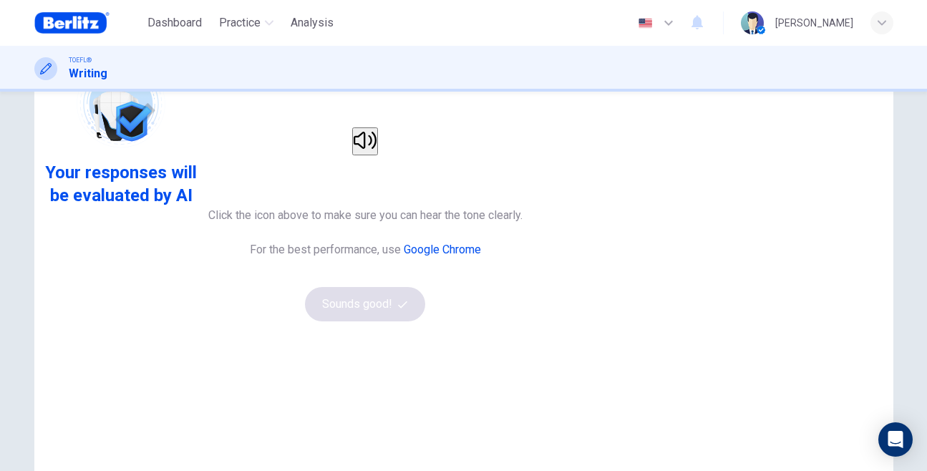
scroll to position [62, 0]
click at [442, 155] on div at bounding box center [365, 141] width 155 height 28
click at [378, 155] on button "button" at bounding box center [365, 141] width 26 height 28
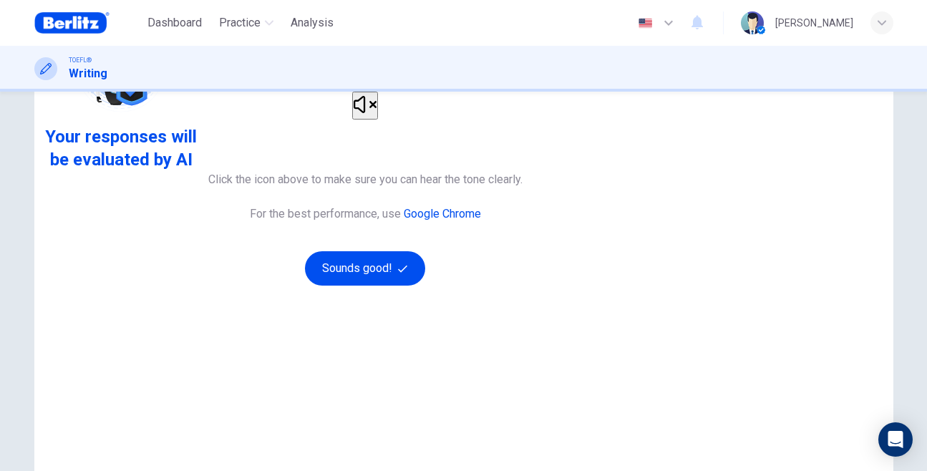
scroll to position [98, 0]
click at [425, 285] on button "Sounds good!" at bounding box center [365, 267] width 120 height 34
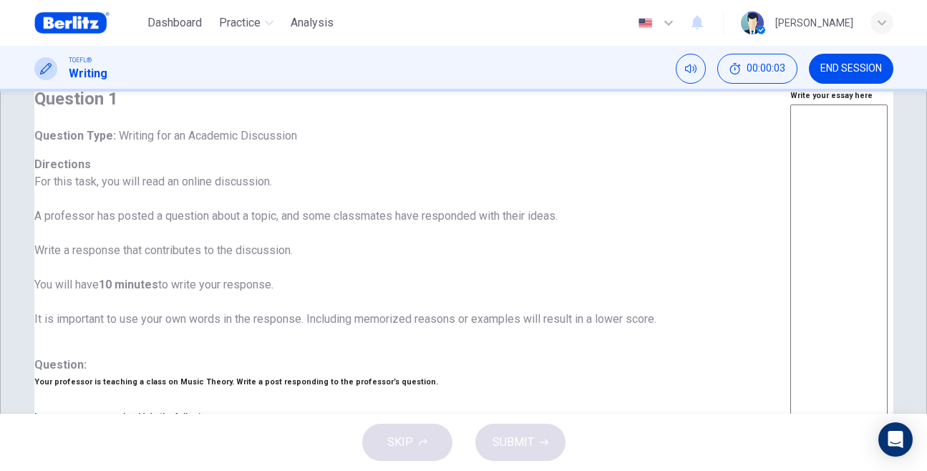
scroll to position [0, 0]
